Goal: Task Accomplishment & Management: Manage account settings

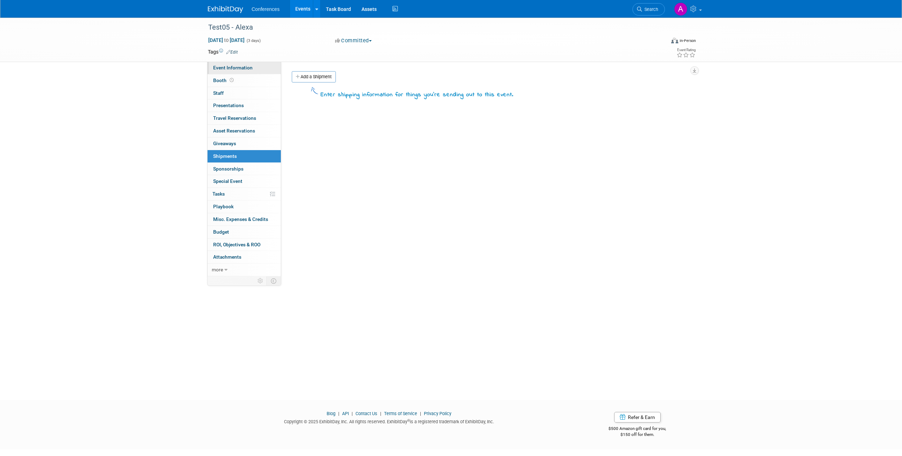
click at [247, 67] on span "Event Information" at bounding box center [232, 68] width 39 height 6
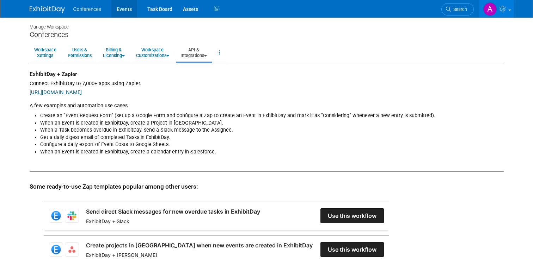
click at [117, 10] on link "Events" at bounding box center [124, 9] width 26 height 18
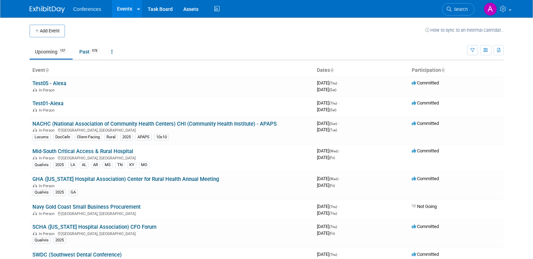
click at [55, 82] on link "Test05 - Alexa" at bounding box center [49, 83] width 34 height 6
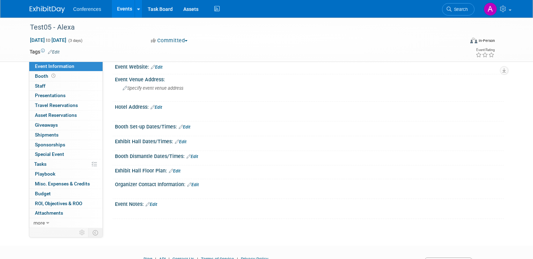
scroll to position [111, 0]
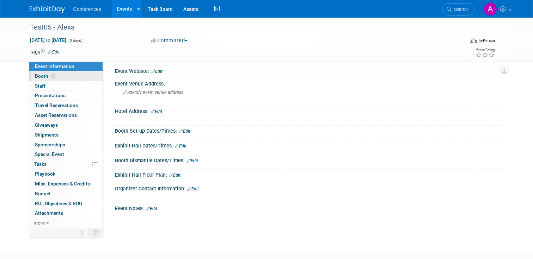
click at [43, 75] on span "Booth" at bounding box center [46, 76] width 22 height 6
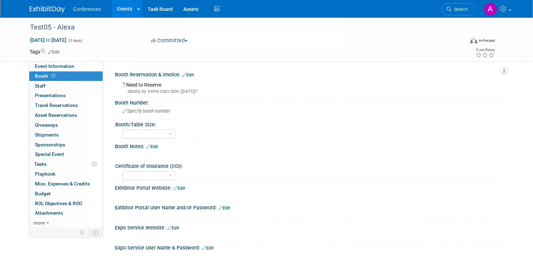
click at [119, 11] on link "Events" at bounding box center [125, 9] width 26 height 18
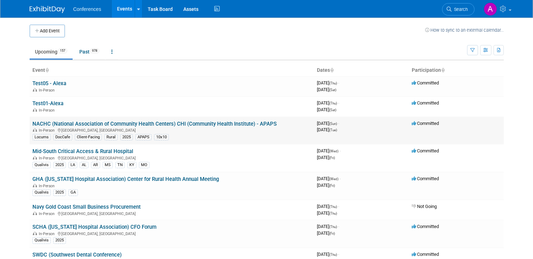
click at [131, 122] on link "NACHC (National Association of Community Health Centers) CHI (Community Health …" at bounding box center [154, 124] width 244 height 6
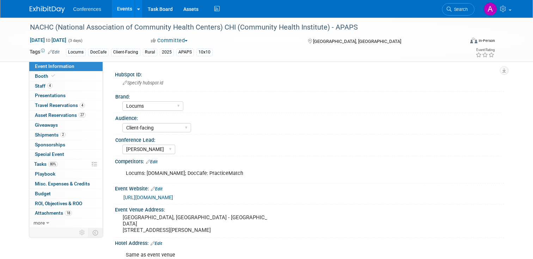
select select "Locums"
select select "Client-facing"
select select "[PERSON_NAME]"
click at [54, 76] on icon at bounding box center [53, 76] width 4 height 4
select select "8'x10'"
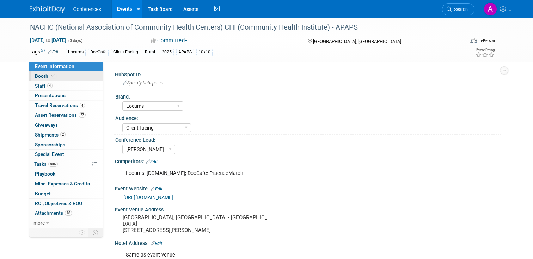
select select "Yes"
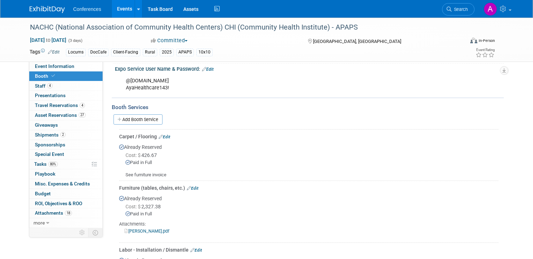
scroll to position [326, 0]
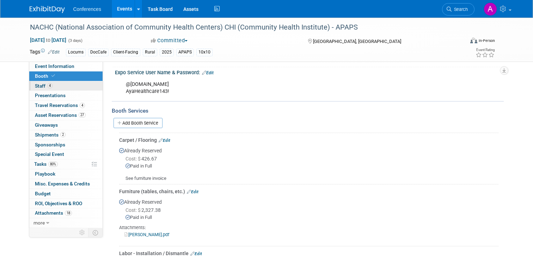
click at [64, 87] on link "4 Staff 4" at bounding box center [65, 86] width 73 height 10
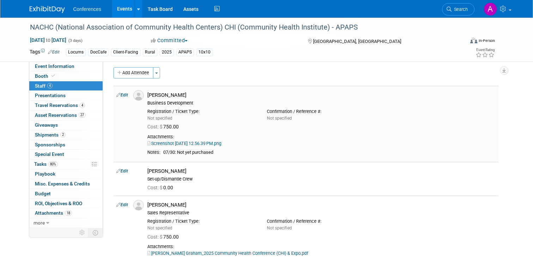
scroll to position [0, 0]
